Goal: Task Accomplishment & Management: Manage account settings

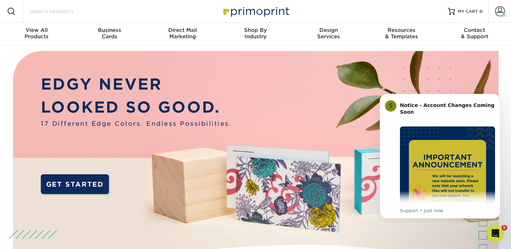
click at [46, 12] on input "Search Products" at bounding box center [63, 11] width 69 height 9
click at [497, 11] on span at bounding box center [500, 11] width 10 height 10
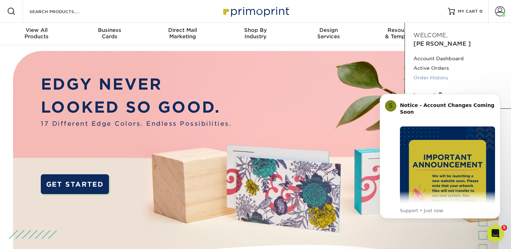
click at [435, 73] on link "Order History" at bounding box center [457, 78] width 89 height 10
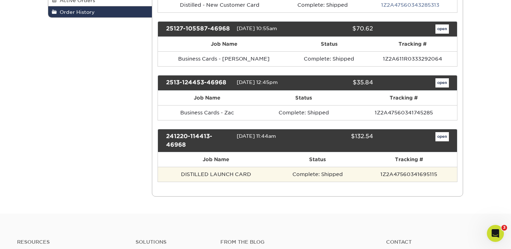
click at [263, 172] on td "DISTILLED LAUNCH CARD" at bounding box center [216, 174] width 116 height 15
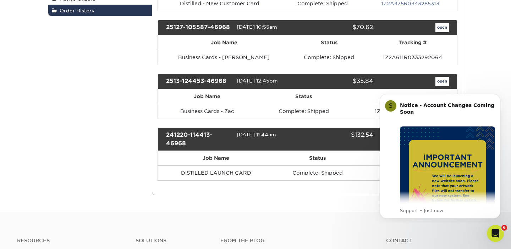
scroll to position [160, 0]
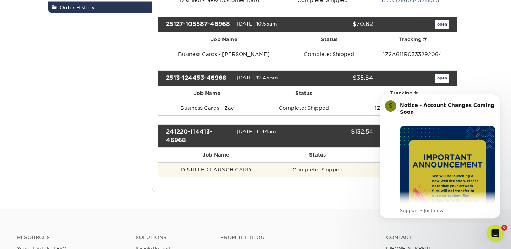
click at [254, 170] on td "DISTILLED LAUNCH CARD" at bounding box center [216, 169] width 116 height 15
click at [302, 170] on td "Complete: Shipped" at bounding box center [317, 169] width 87 height 15
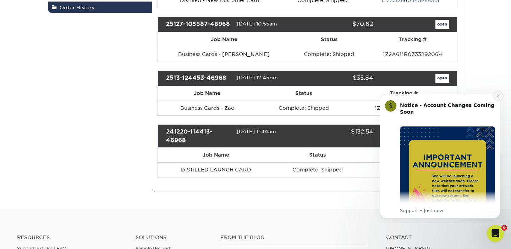
click at [498, 95] on icon "Dismiss notification" at bounding box center [498, 96] width 4 height 4
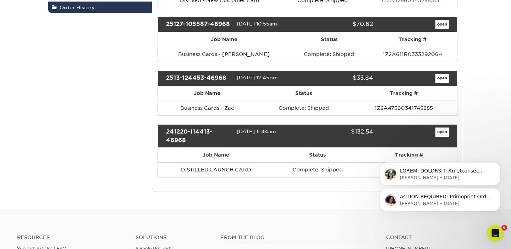
click at [435, 134] on div "ACTION REQUIRED: Primoprint Order 2562-24791-46968 Good morning [PERSON_NAME], …" at bounding box center [440, 167] width 131 height 89
click at [498, 190] on icon "Dismiss notification" at bounding box center [498, 190] width 2 height 2
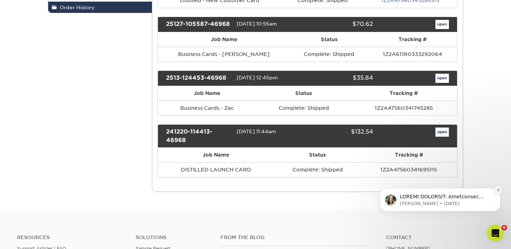
click at [498, 190] on icon "Dismiss notification" at bounding box center [498, 190] width 2 height 2
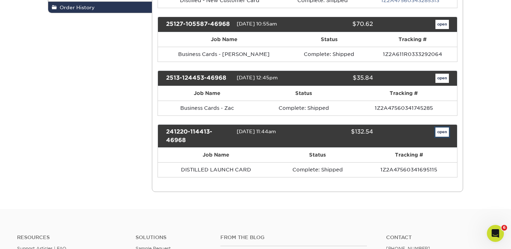
click at [442, 132] on link "open" at bounding box center [441, 132] width 13 height 9
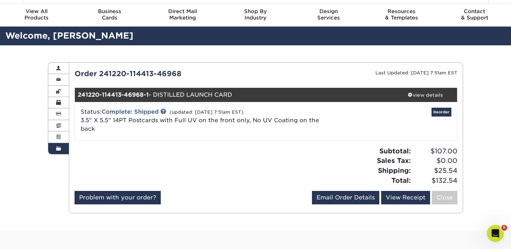
scroll to position [21, 0]
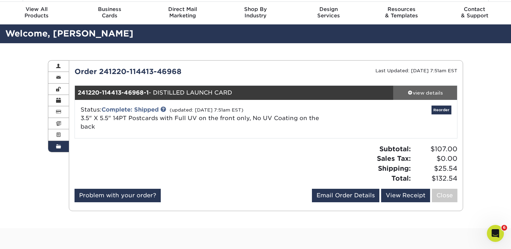
click at [420, 93] on div "view details" at bounding box center [425, 92] width 64 height 7
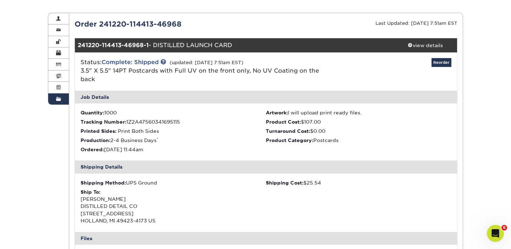
scroll to position [0, 0]
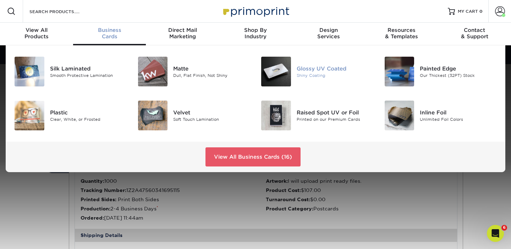
click at [285, 74] on img at bounding box center [276, 72] width 30 height 30
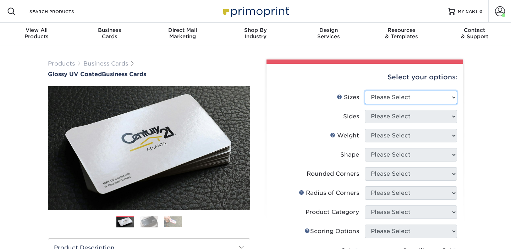
click at [375, 101] on select "Please Select 1.5" x 3.5" - Mini 1.75" x 3.5" - Mini 2" x 2" - Square 2" x 3" -…" at bounding box center [411, 97] width 92 height 13
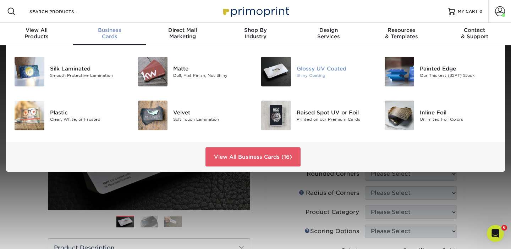
click at [281, 74] on img at bounding box center [276, 72] width 30 height 30
